Goal: Information Seeking & Learning: Learn about a topic

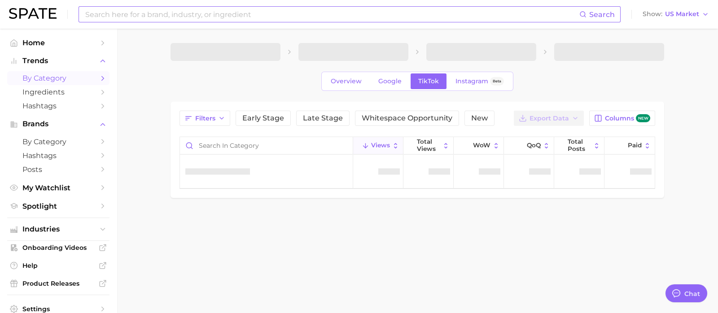
type textarea "x"
click at [147, 16] on input at bounding box center [331, 14] width 495 height 15
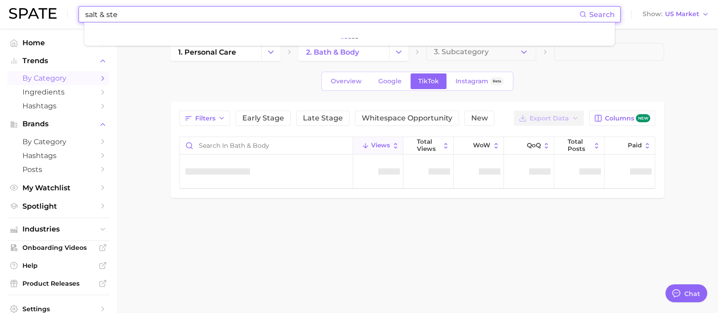
type input "salt & st"
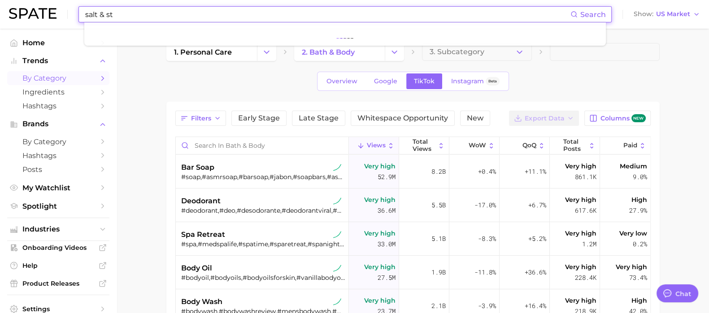
type textarea "x"
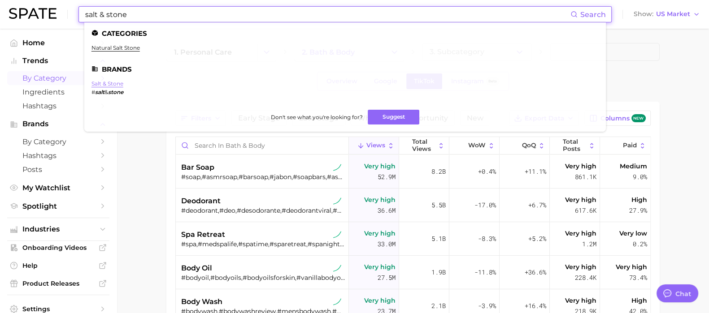
type input "salt & stone"
click at [111, 85] on link "salt & stone" at bounding box center [107, 83] width 32 height 7
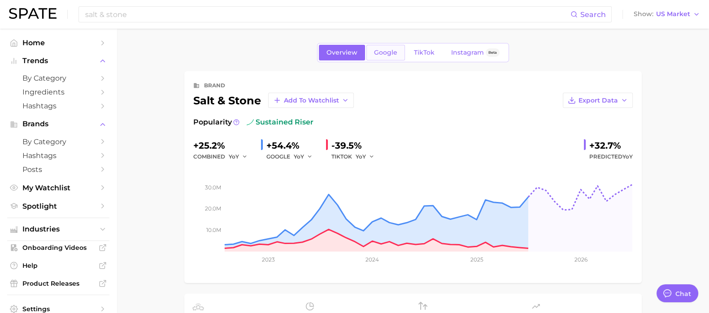
click at [395, 50] on span "Google" at bounding box center [385, 53] width 23 height 8
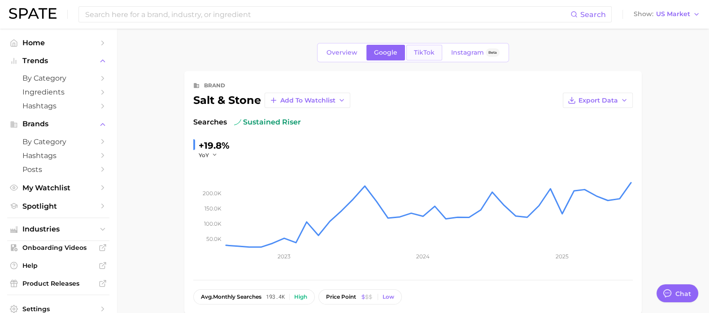
click at [424, 55] on span "TikTok" at bounding box center [424, 53] width 21 height 8
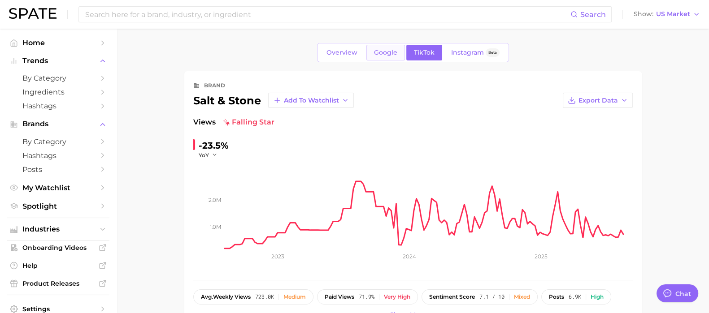
click at [392, 53] on span "Google" at bounding box center [385, 53] width 23 height 8
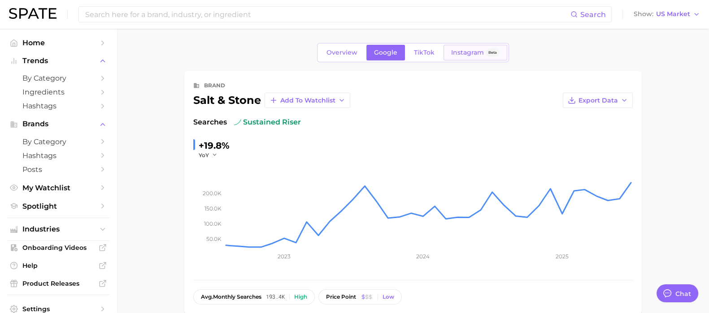
click at [462, 53] on span "Instagram" at bounding box center [467, 53] width 33 height 8
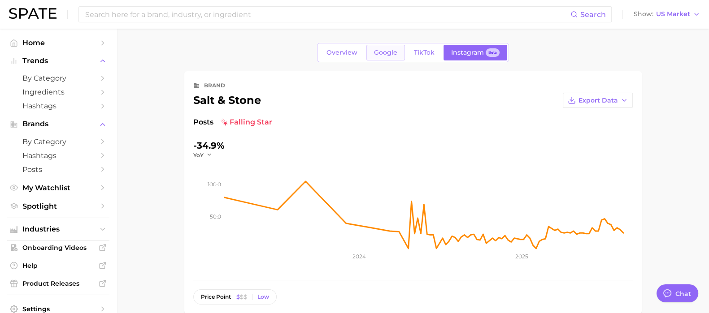
click at [386, 54] on span "Google" at bounding box center [385, 53] width 23 height 8
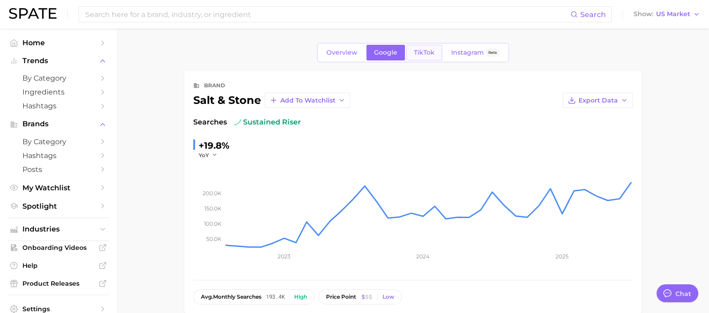
click at [419, 57] on link "TikTok" at bounding box center [424, 53] width 36 height 16
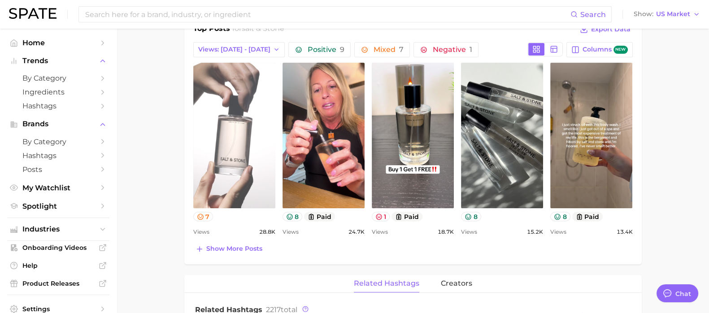
scroll to position [404, 0]
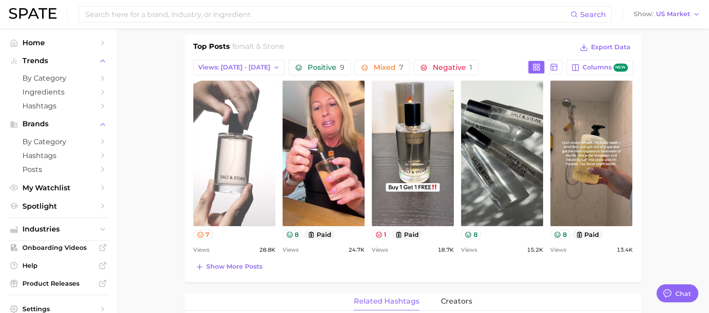
click at [233, 183] on link "view post on TikTok" at bounding box center [234, 154] width 82 height 146
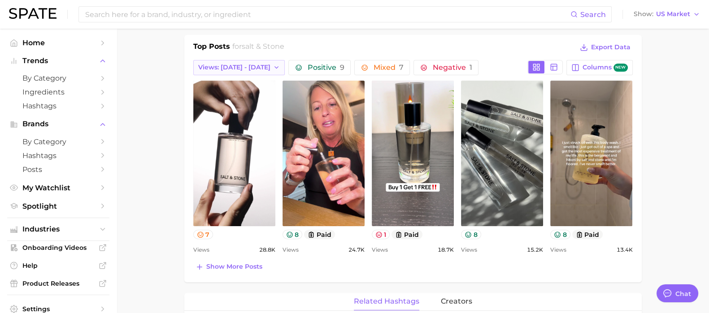
click at [227, 68] on span "Views: [DATE] - [DATE]" at bounding box center [234, 68] width 72 height 8
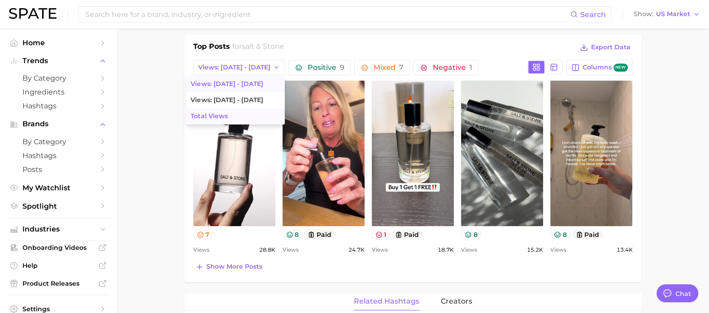
click at [209, 115] on span "Total Views" at bounding box center [209, 117] width 37 height 8
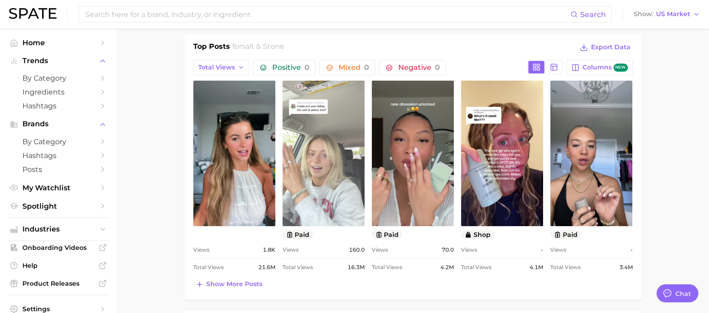
scroll to position [0, 0]
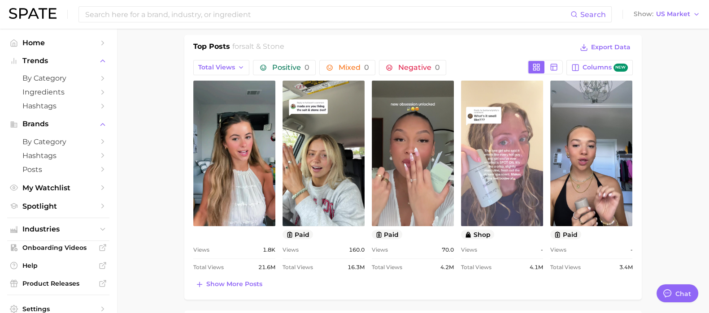
click at [503, 180] on link "view post on TikTok" at bounding box center [502, 154] width 82 height 146
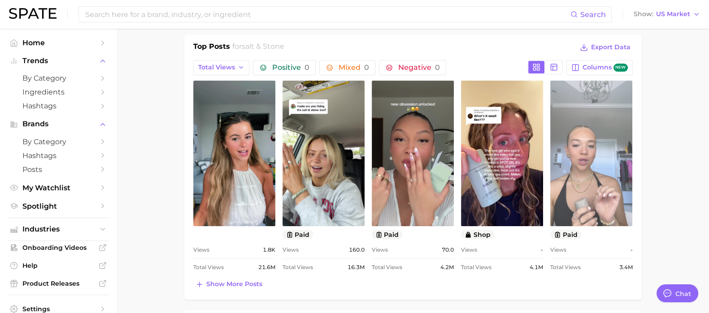
click at [579, 196] on link "view post on TikTok" at bounding box center [591, 154] width 82 height 146
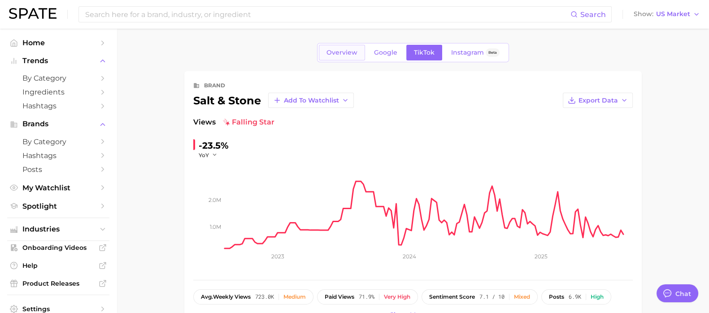
click at [351, 57] on link "Overview" at bounding box center [342, 53] width 46 height 16
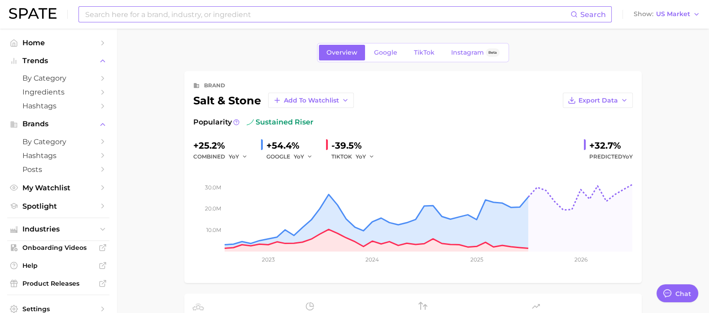
click at [162, 13] on input at bounding box center [327, 14] width 486 height 15
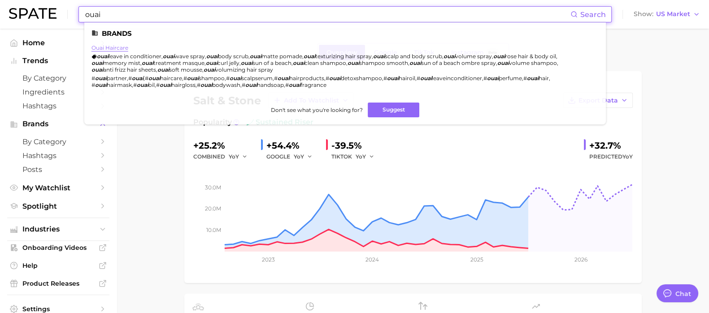
type input "ouai"
click at [115, 46] on link "ouai haircare" at bounding box center [109, 47] width 37 height 7
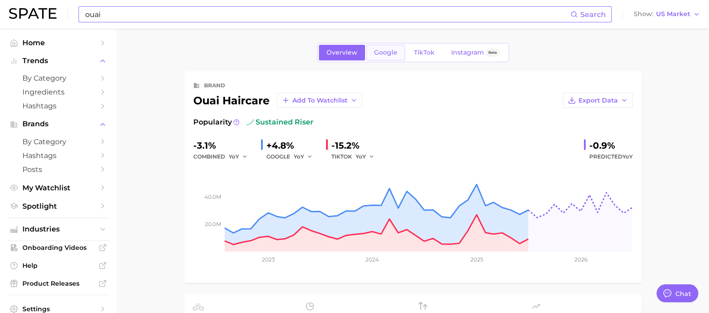
click at [395, 54] on span "Google" at bounding box center [385, 53] width 23 height 8
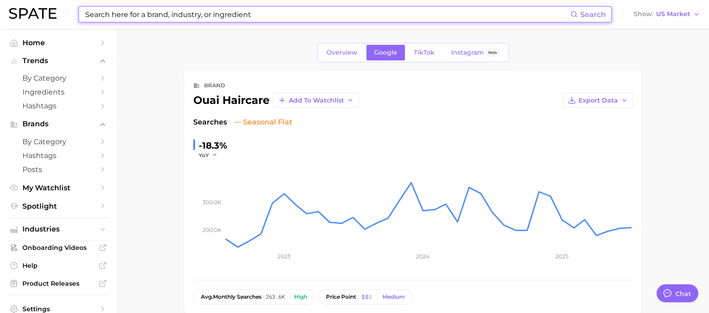
click at [153, 16] on input at bounding box center [327, 14] width 486 height 15
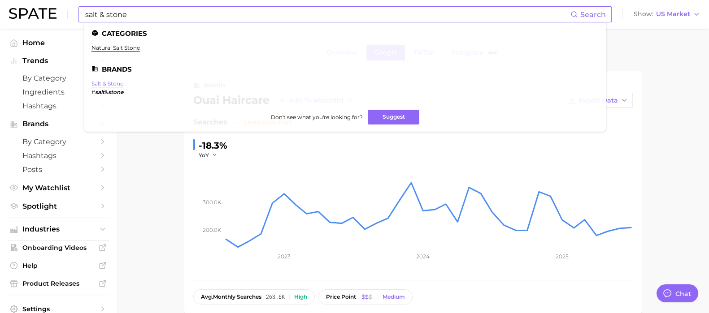
click at [108, 85] on link "salt & stone" at bounding box center [107, 83] width 32 height 7
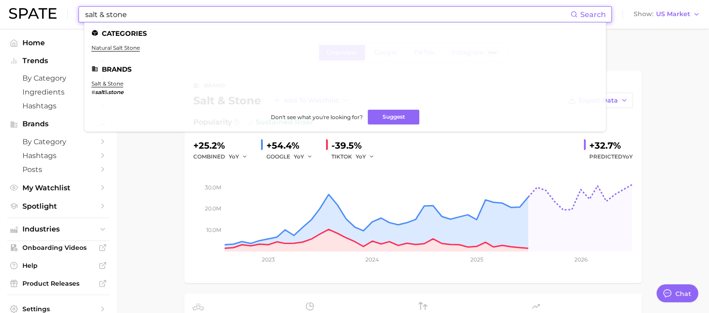
click at [208, 14] on input "salt & stone" at bounding box center [327, 14] width 486 height 15
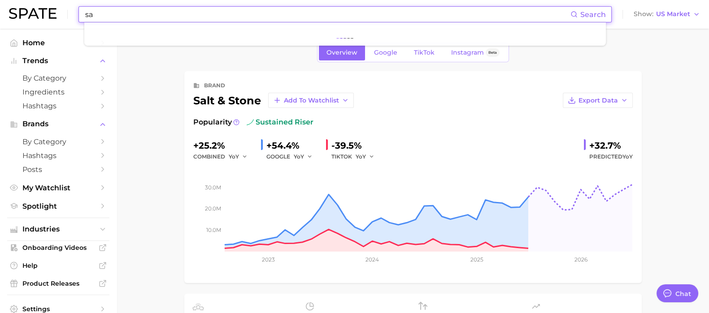
type input "s"
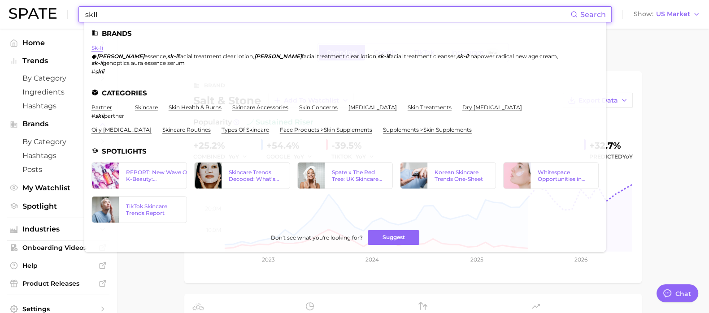
type input "skII"
click at [97, 50] on link "sk-ii" at bounding box center [97, 47] width 12 height 7
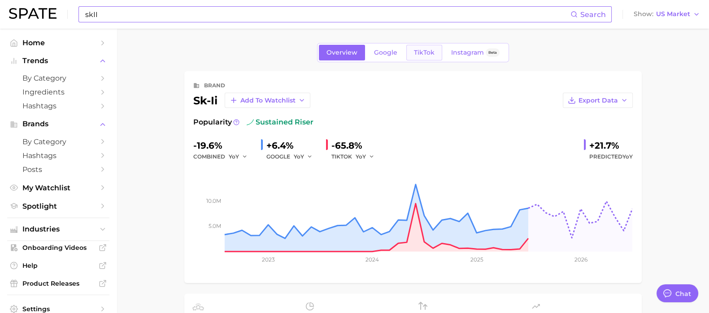
click at [425, 53] on span "TikTok" at bounding box center [424, 53] width 21 height 8
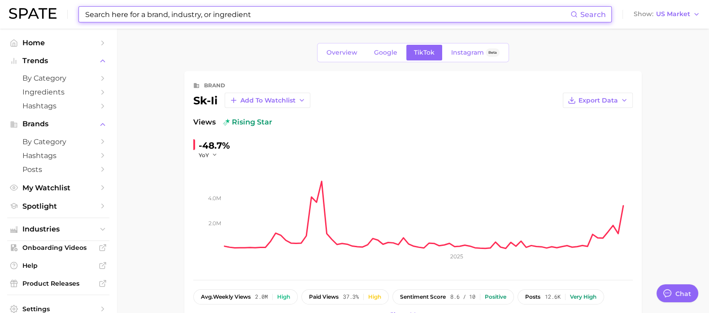
type textarea "x"
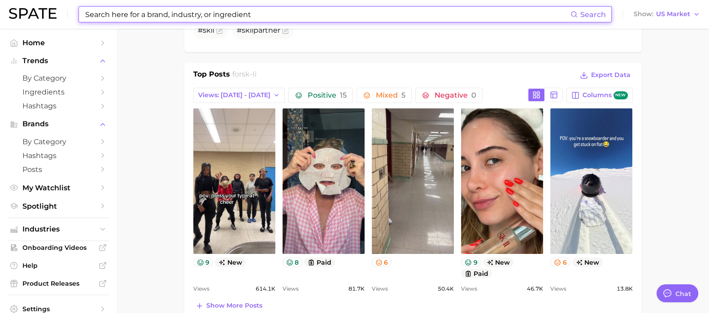
scroll to position [344, 0]
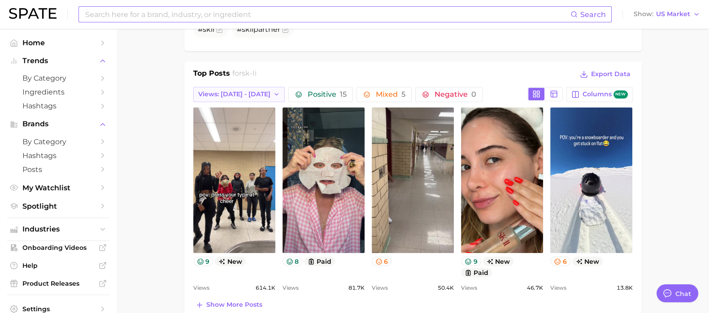
click at [273, 91] on icon "button" at bounding box center [276, 94] width 7 height 7
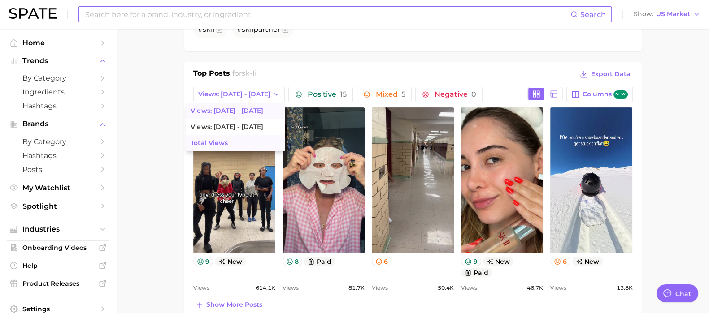
click at [232, 144] on button "Total Views" at bounding box center [235, 143] width 99 height 16
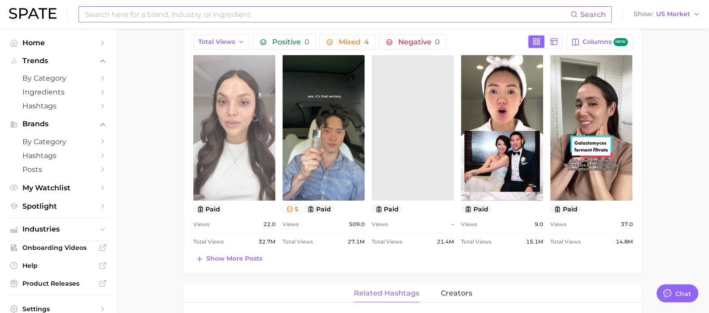
scroll to position [396, 0]
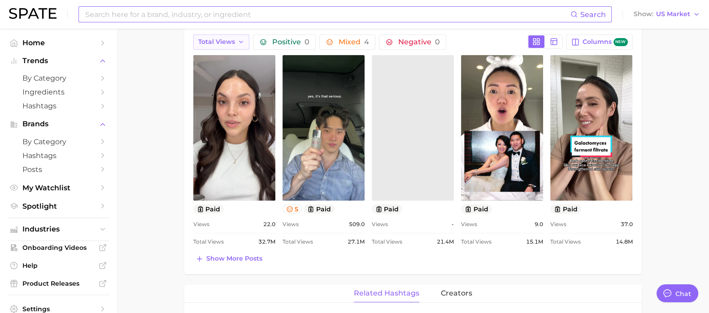
click at [239, 40] on icon "button" at bounding box center [241, 42] width 7 height 7
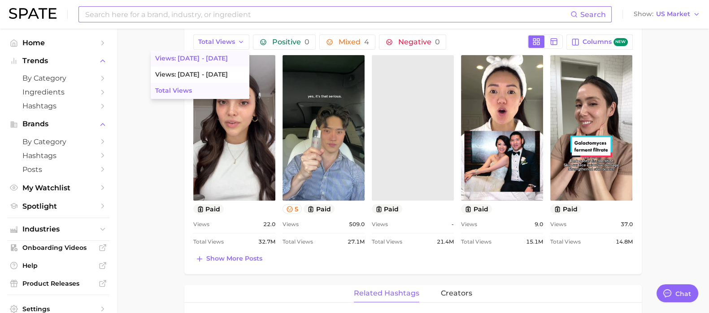
click at [213, 59] on button "Views: [DATE] - [DATE]" at bounding box center [200, 59] width 99 height 16
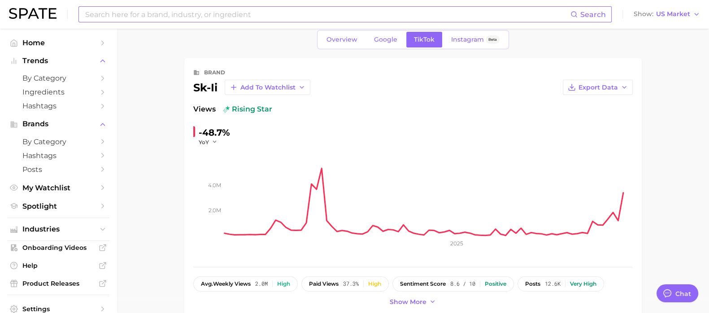
scroll to position [0, 0]
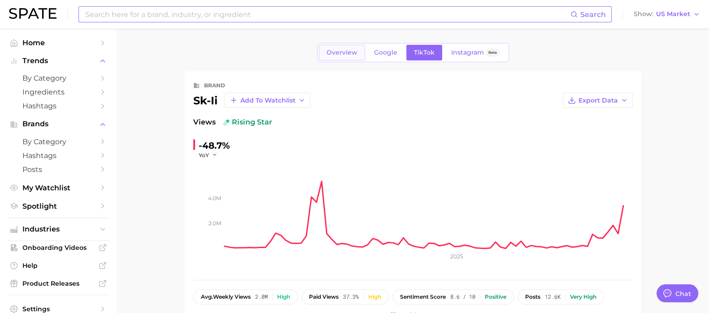
click at [341, 54] on span "Overview" at bounding box center [341, 53] width 31 height 8
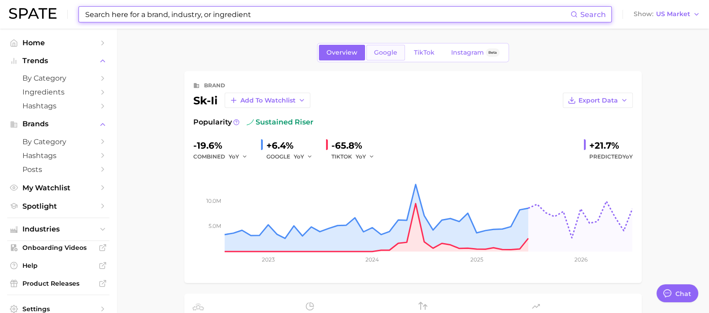
click at [384, 53] on span "Google" at bounding box center [385, 53] width 23 height 8
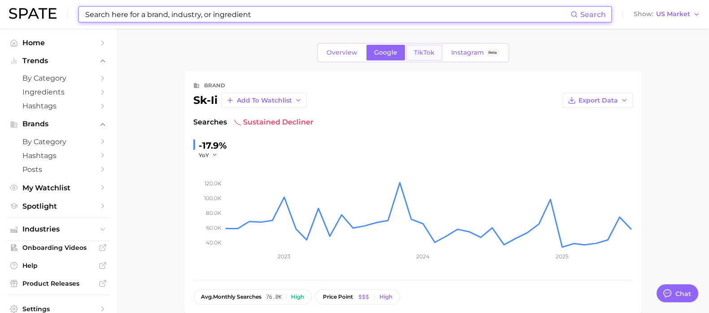
click at [419, 52] on span "TikTok" at bounding box center [424, 53] width 21 height 8
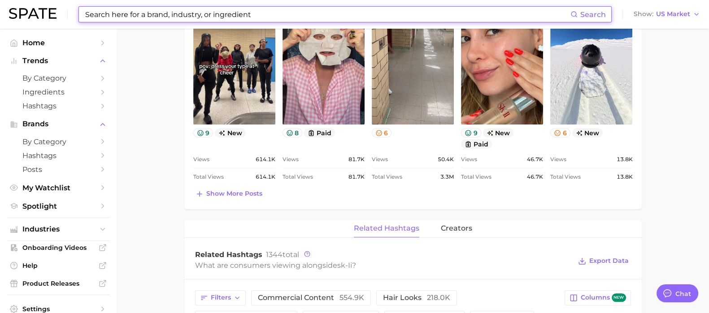
scroll to position [473, 0]
click at [226, 190] on span "Show more posts" at bounding box center [234, 194] width 56 height 8
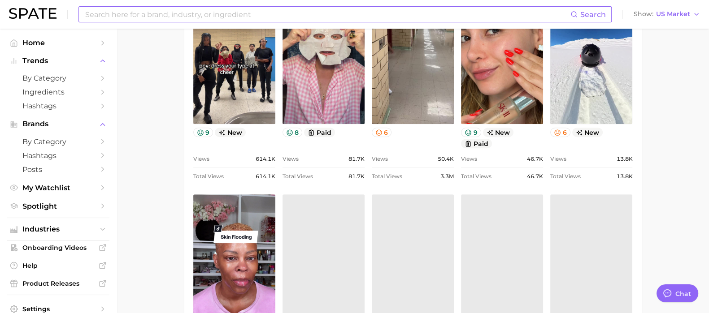
scroll to position [0, 0]
